Goal: Task Accomplishment & Management: Manage account settings

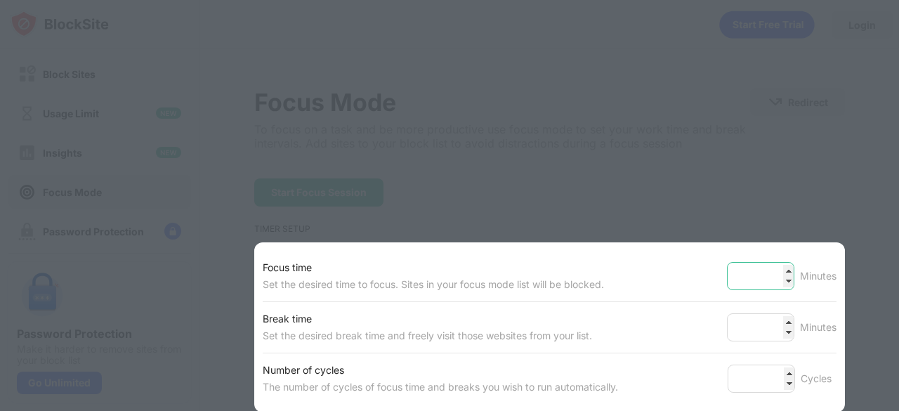
click at [777, 269] on input "**" at bounding box center [760, 276] width 67 height 28
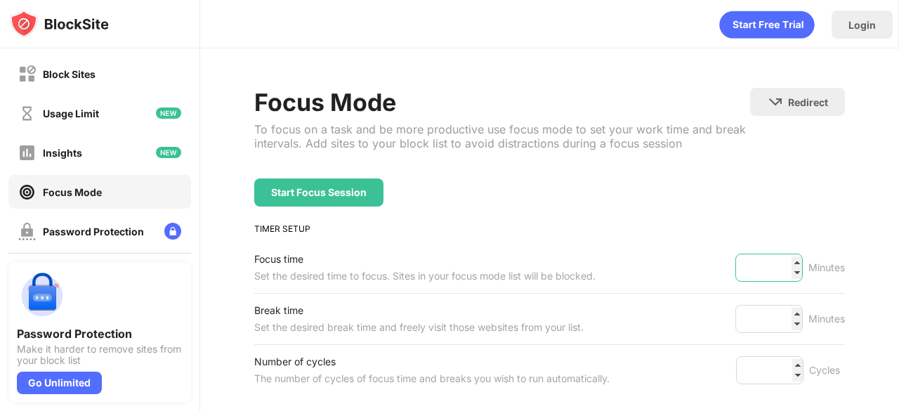
drag, startPoint x: 777, startPoint y: 269, endPoint x: 784, endPoint y: 254, distance: 16.3
click at [784, 254] on input "**" at bounding box center [769, 268] width 67 height 28
type input "**"
click at [738, 225] on div "TIMER SETUP" at bounding box center [549, 228] width 591 height 11
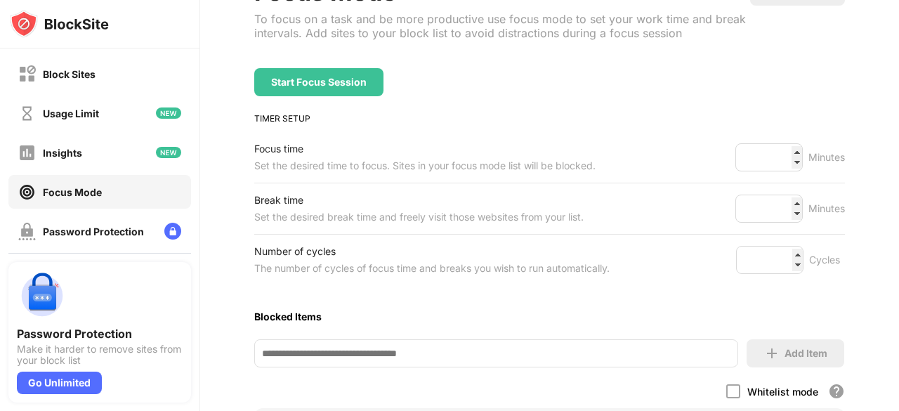
scroll to position [111, 0]
click at [789, 210] on input "*" at bounding box center [769, 208] width 67 height 28
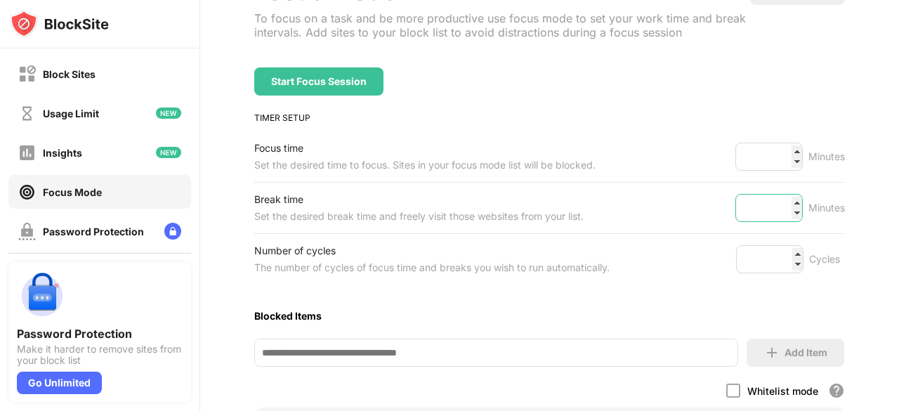
click at [784, 207] on input "*" at bounding box center [769, 208] width 67 height 28
click at [786, 208] on input "*" at bounding box center [769, 208] width 67 height 28
click at [785, 197] on input "*" at bounding box center [769, 208] width 67 height 28
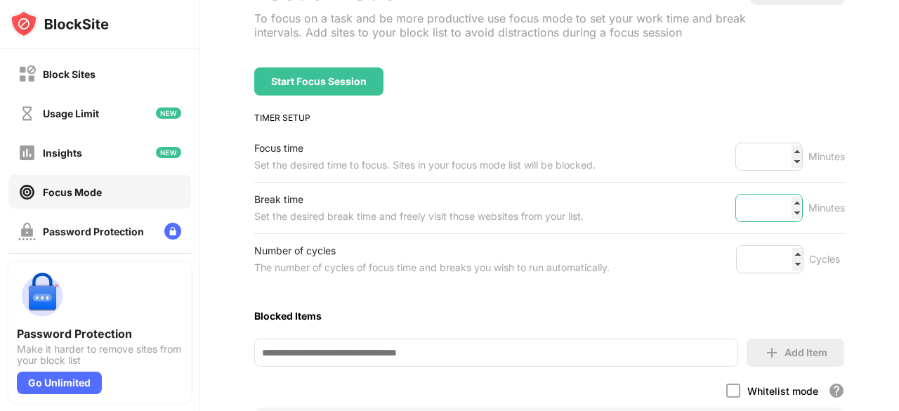
click at [785, 197] on input "*" at bounding box center [769, 208] width 67 height 28
click at [785, 211] on input "*" at bounding box center [769, 208] width 67 height 28
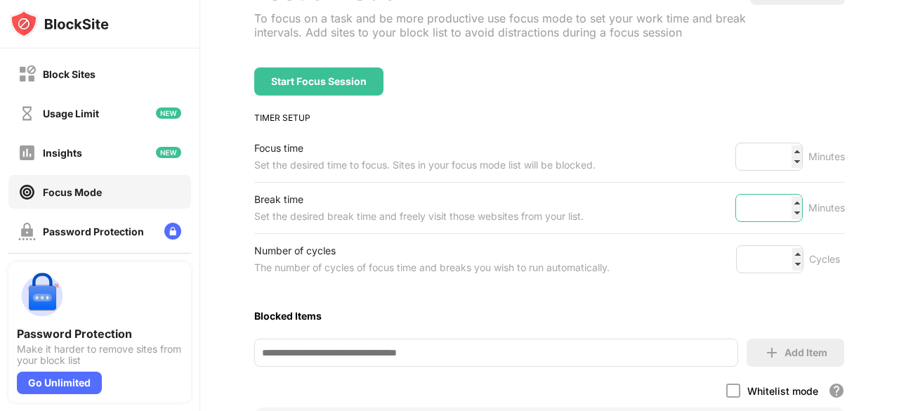
click at [785, 211] on input "*" at bounding box center [769, 208] width 67 height 28
type input "*"
click at [785, 199] on input "*" at bounding box center [769, 208] width 67 height 28
click at [876, 241] on div "Focus Mode To focus on a task and be more productive use focus mode to set your…" at bounding box center [549, 298] width 699 height 723
click at [787, 249] on input "*" at bounding box center [769, 259] width 67 height 28
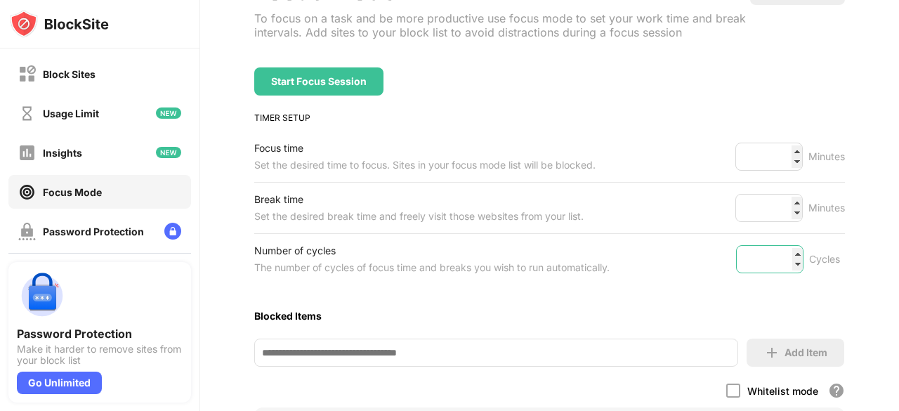
type input "*"
click at [787, 249] on input "*" at bounding box center [769, 259] width 67 height 28
click at [846, 299] on div "Focus Mode To focus on a task and be more productive use focus mode to set your…" at bounding box center [549, 298] width 699 height 723
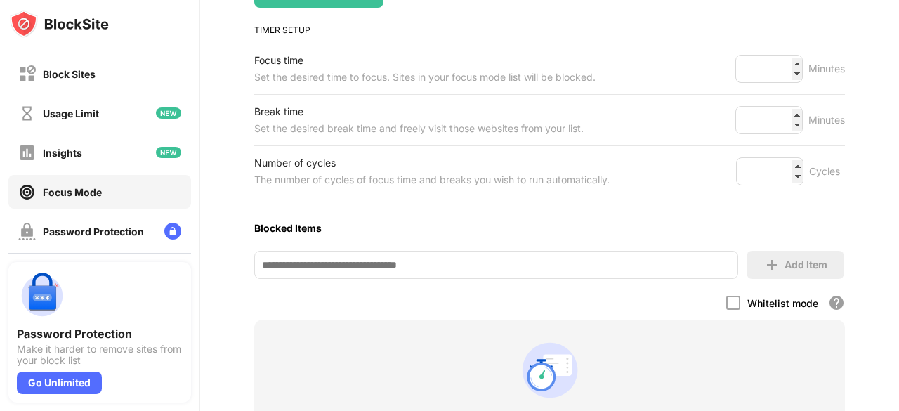
scroll to position [201, 0]
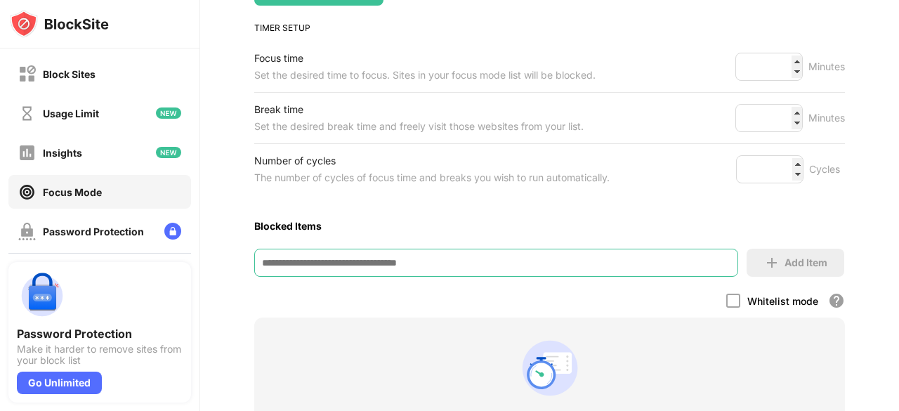
click at [689, 249] on input at bounding box center [496, 263] width 484 height 28
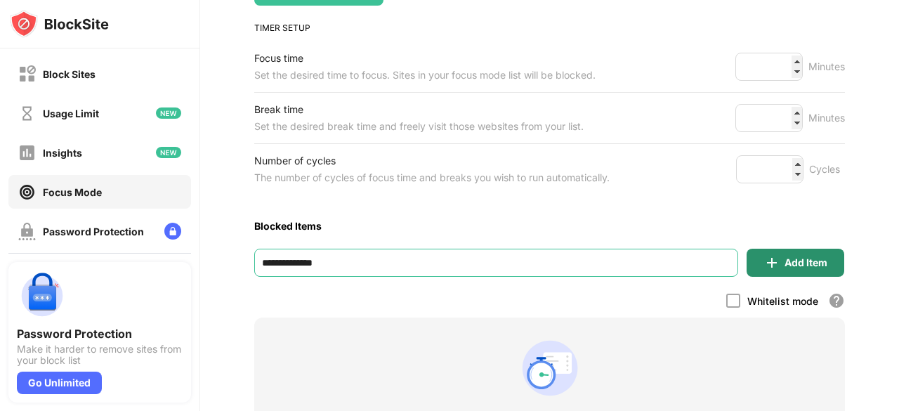
type input "**********"
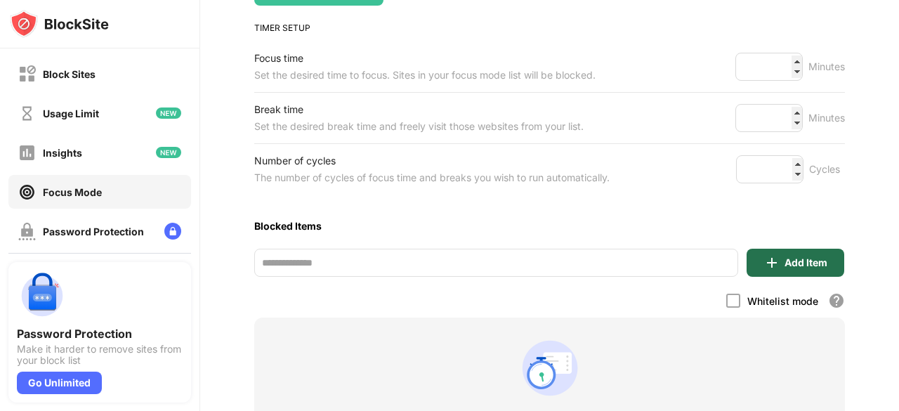
click at [789, 265] on div "Add Item" at bounding box center [806, 262] width 43 height 11
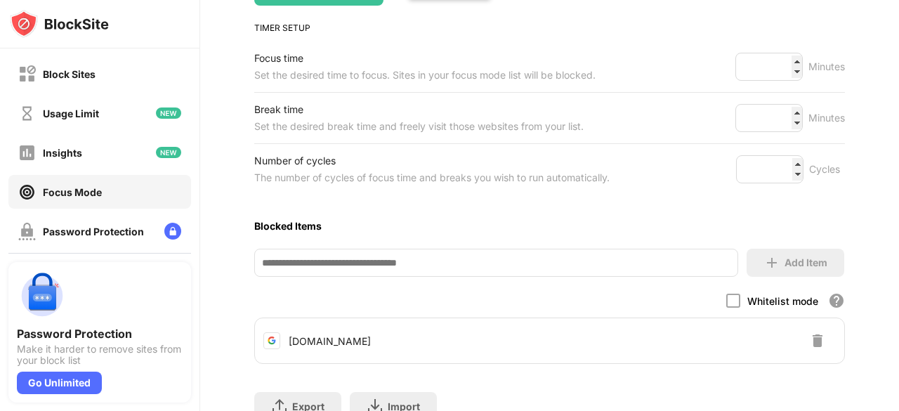
scroll to position [271, 0]
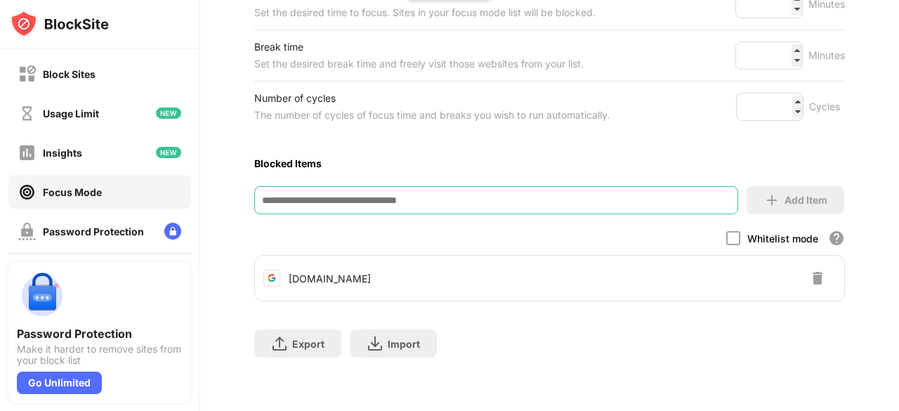
click at [542, 189] on input at bounding box center [496, 200] width 484 height 28
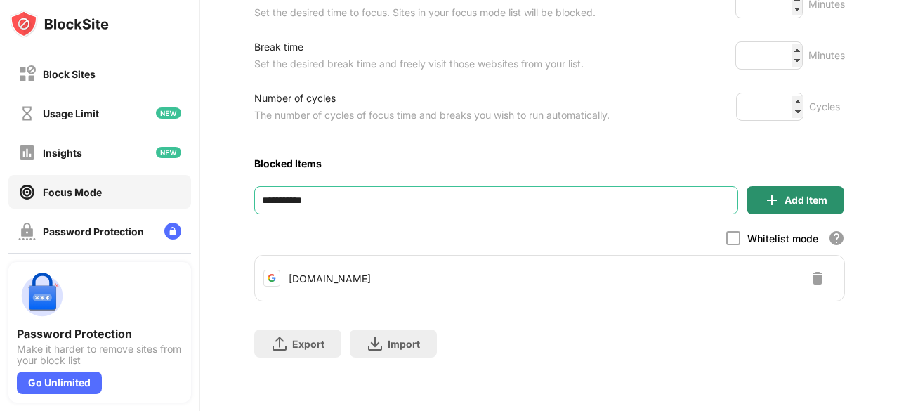
type input "**********"
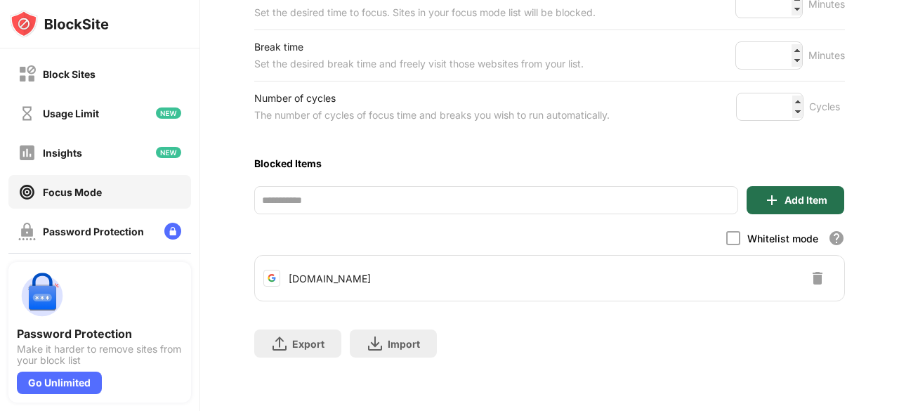
click at [764, 196] on img at bounding box center [772, 200] width 17 height 17
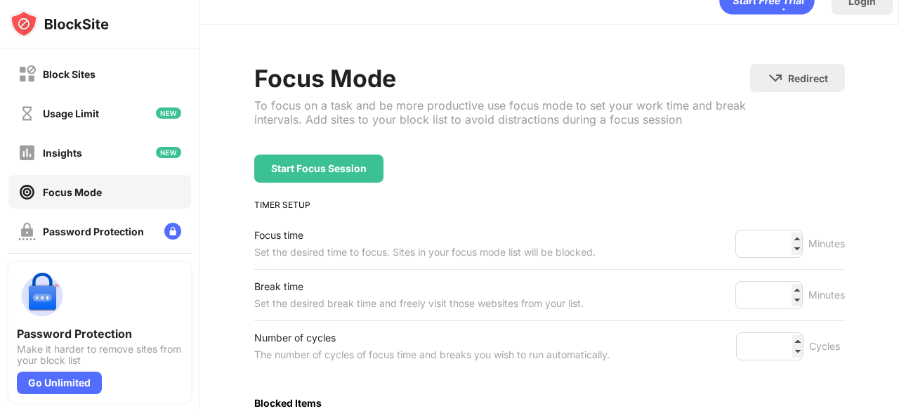
scroll to position [0, 0]
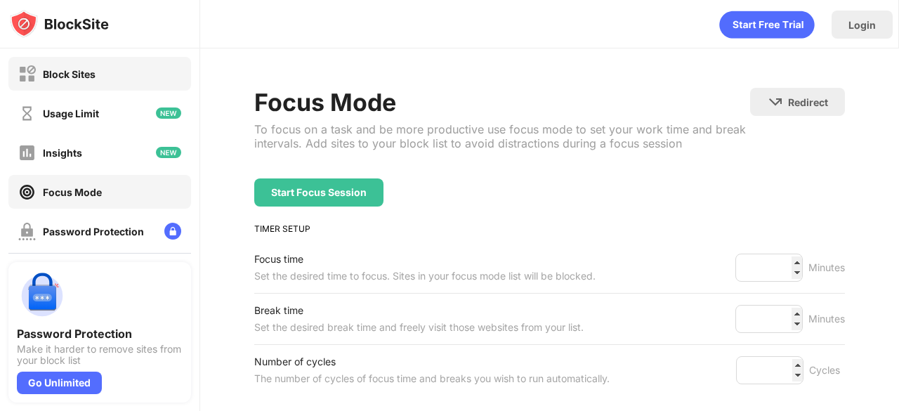
click at [103, 82] on div "Block Sites" at bounding box center [99, 74] width 183 height 34
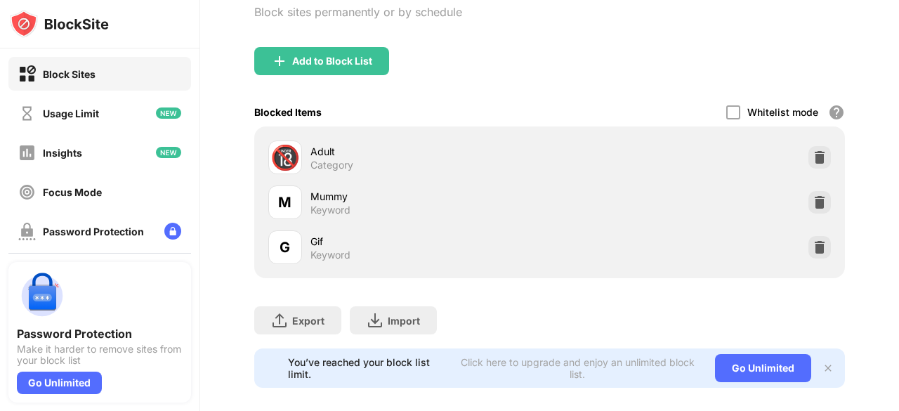
scroll to position [172, 0]
click at [362, 60] on div "Add to Block List" at bounding box center [332, 61] width 80 height 11
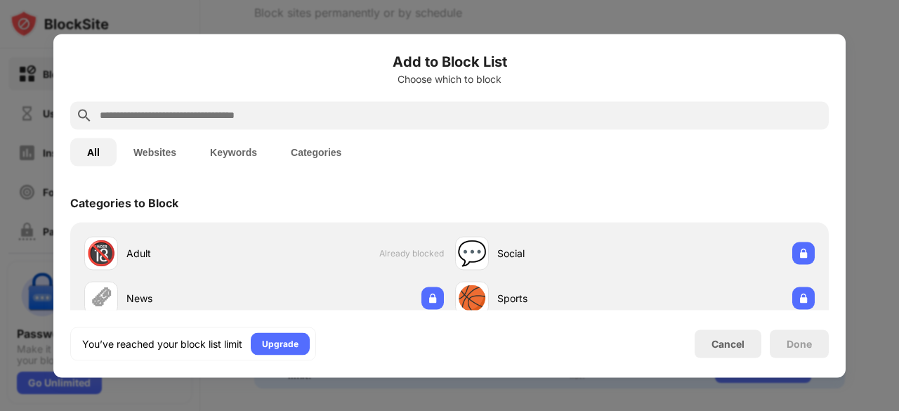
click at [861, 103] on div at bounding box center [449, 205] width 899 height 411
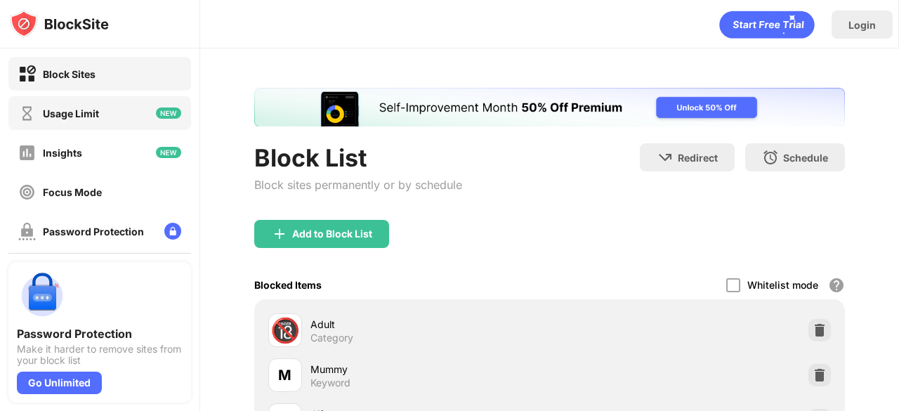
click at [110, 117] on div "Usage Limit" at bounding box center [99, 113] width 183 height 34
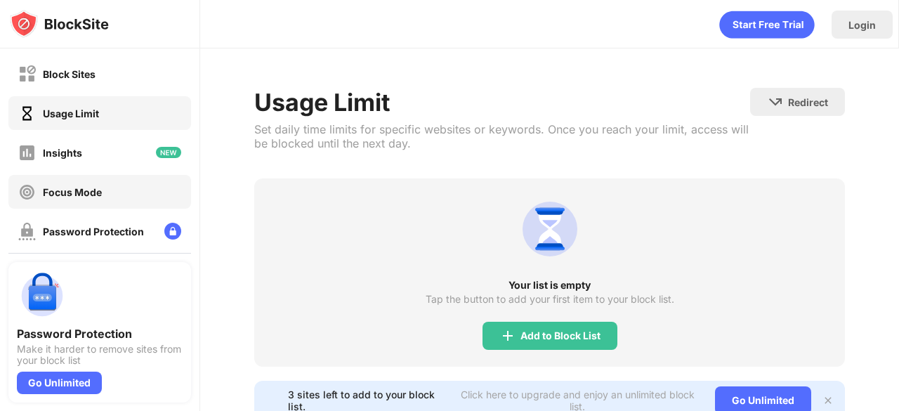
click at [96, 188] on div "Focus Mode" at bounding box center [72, 192] width 59 height 12
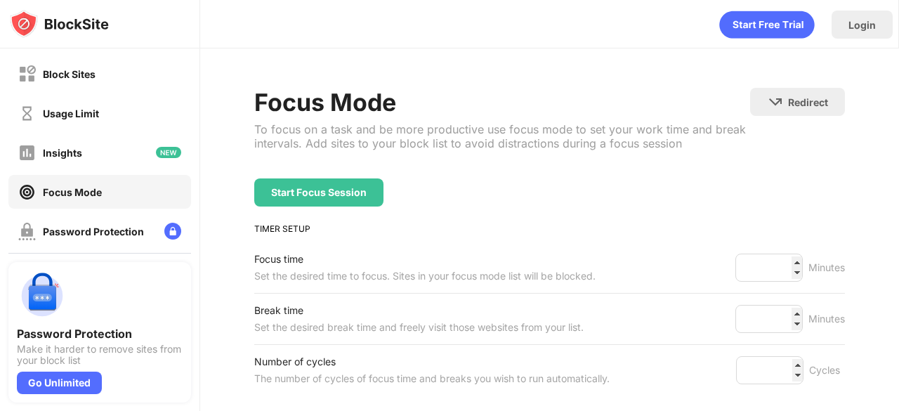
click at [363, 206] on div "Focus Mode To focus on a task and be more productive use focus mode to set your…" at bounding box center [549, 378] width 591 height 581
click at [353, 197] on div "Start Focus Session" at bounding box center [318, 192] width 129 height 28
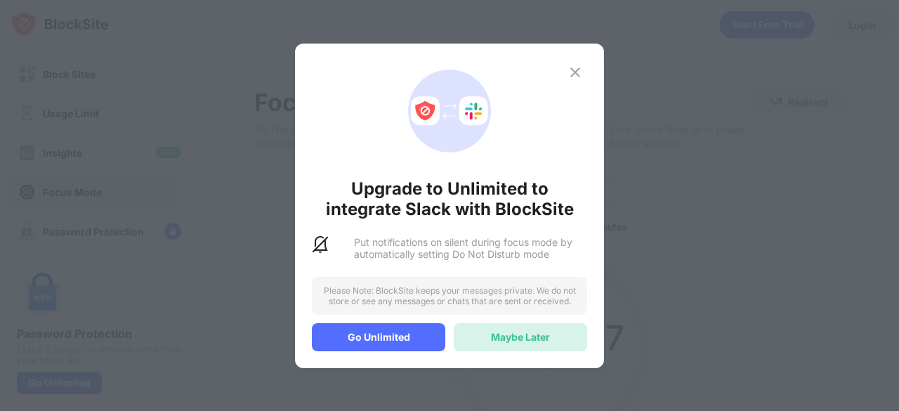
click at [507, 324] on div "Maybe Later" at bounding box center [521, 337] width 134 height 28
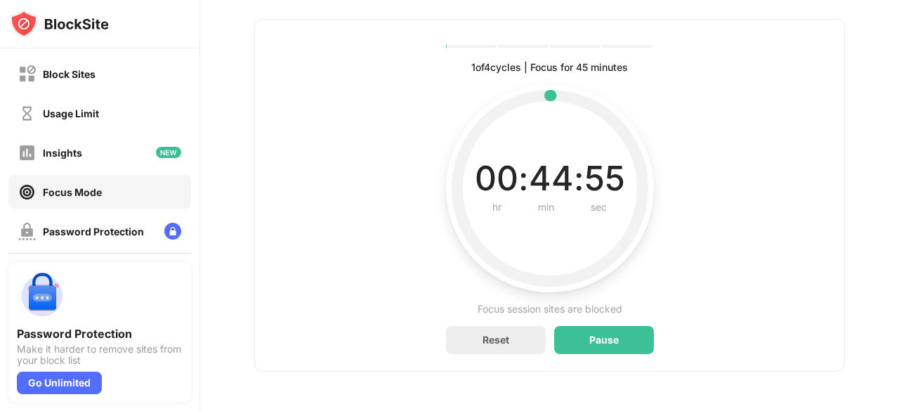
scroll to position [148, 0]
